Goal: Information Seeking & Learning: Learn about a topic

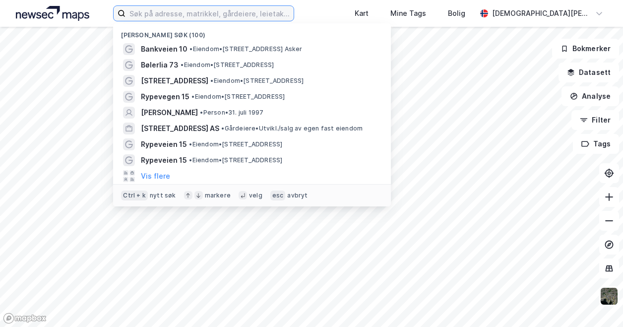
click at [185, 11] on input at bounding box center [210, 13] width 168 height 15
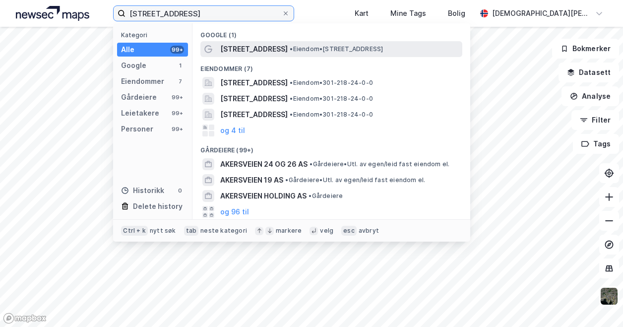
type input "[STREET_ADDRESS]"
click at [303, 46] on span "• Eiendom • [STREET_ADDRESS]" at bounding box center [336, 49] width 93 height 8
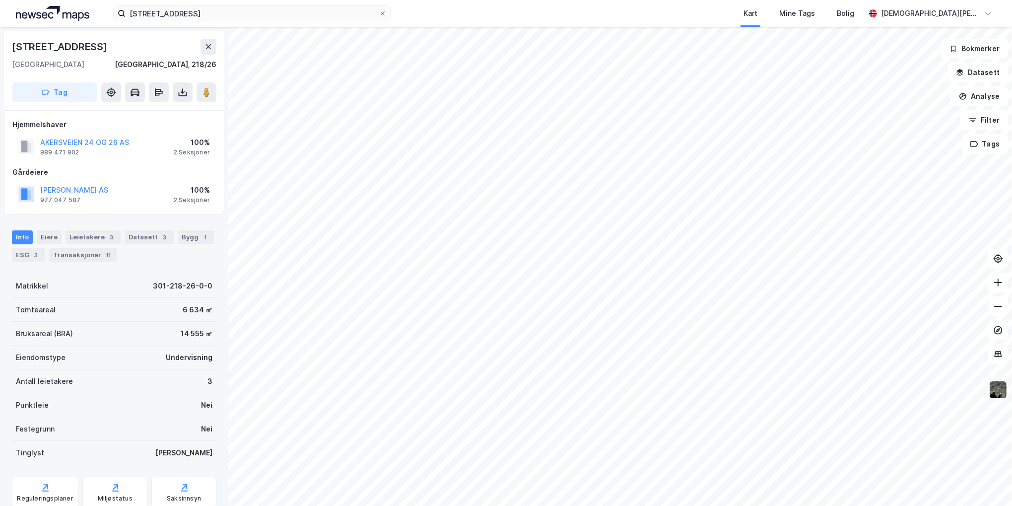
click at [623, 327] on img at bounding box center [998, 389] width 19 height 19
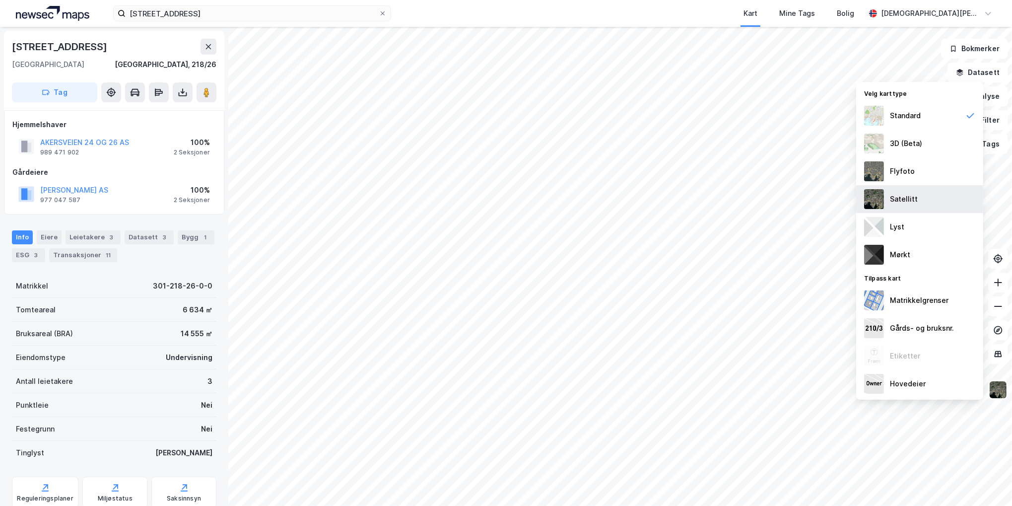
click at [623, 192] on div "Satellitt" at bounding box center [919, 199] width 127 height 28
click at [623, 117] on div "Standard" at bounding box center [905, 116] width 31 height 12
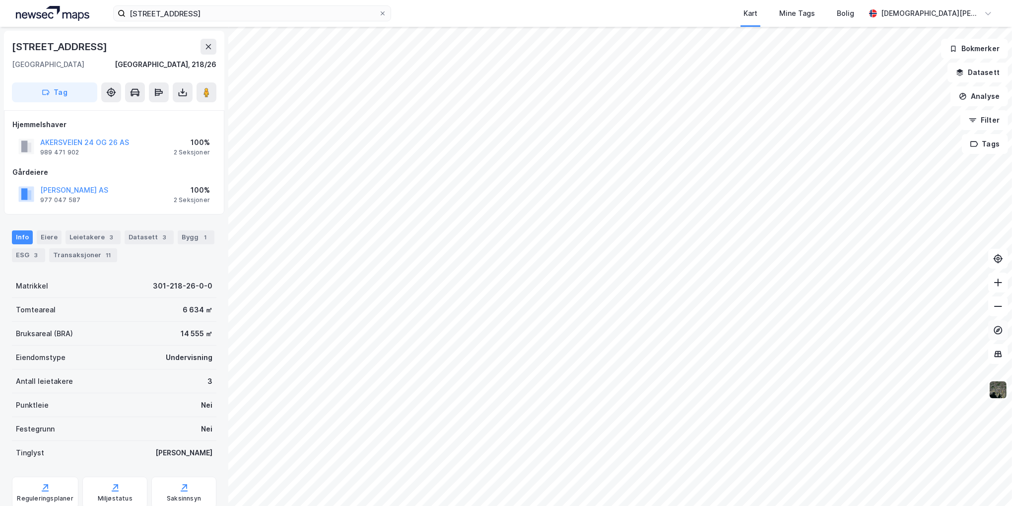
click at [623, 325] on div "© Mapbox © OpenStreetMap Improve this map © Maxar [STREET_ADDRESS], 218/26 Tag …" at bounding box center [506, 266] width 1012 height 479
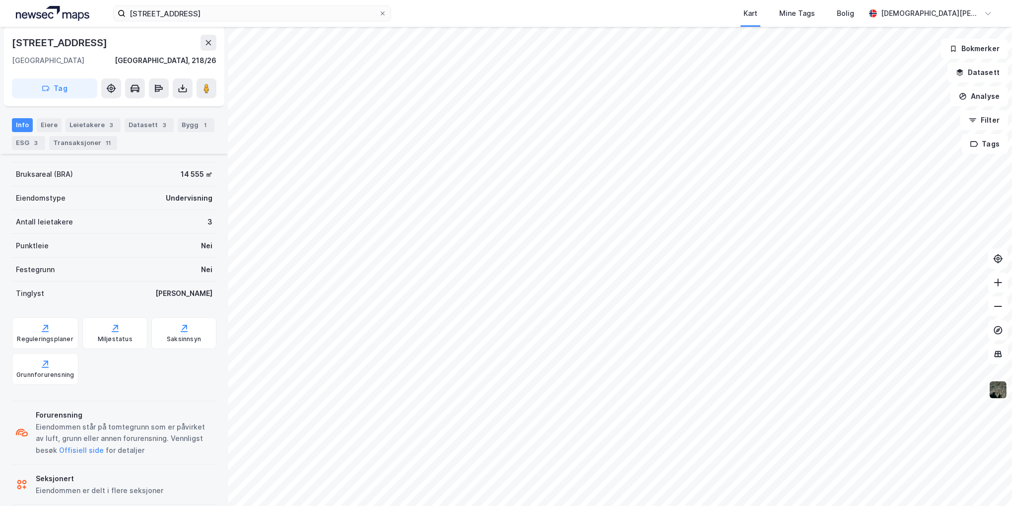
scroll to position [173, 0]
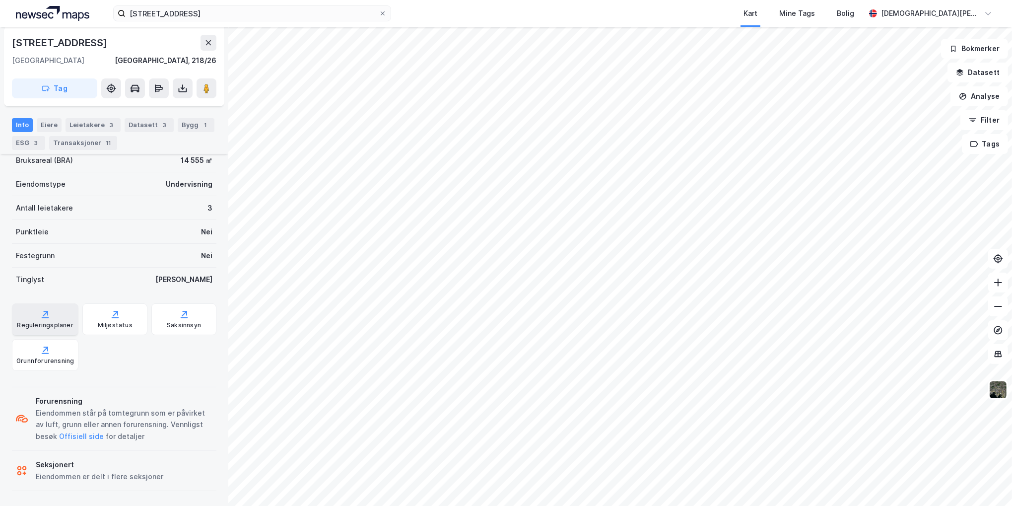
click at [49, 318] on icon at bounding box center [45, 314] width 10 height 10
